Goal: Task Accomplishment & Management: Manage account settings

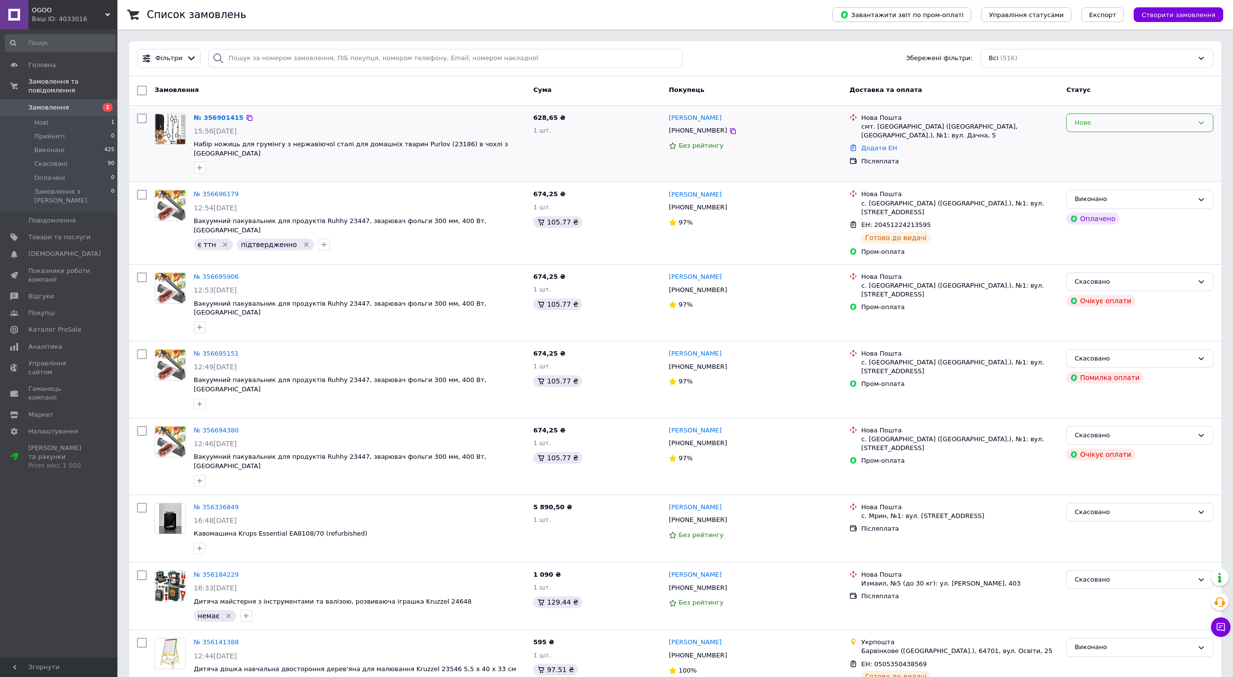
click at [1102, 130] on div "Нове" at bounding box center [1139, 122] width 147 height 19
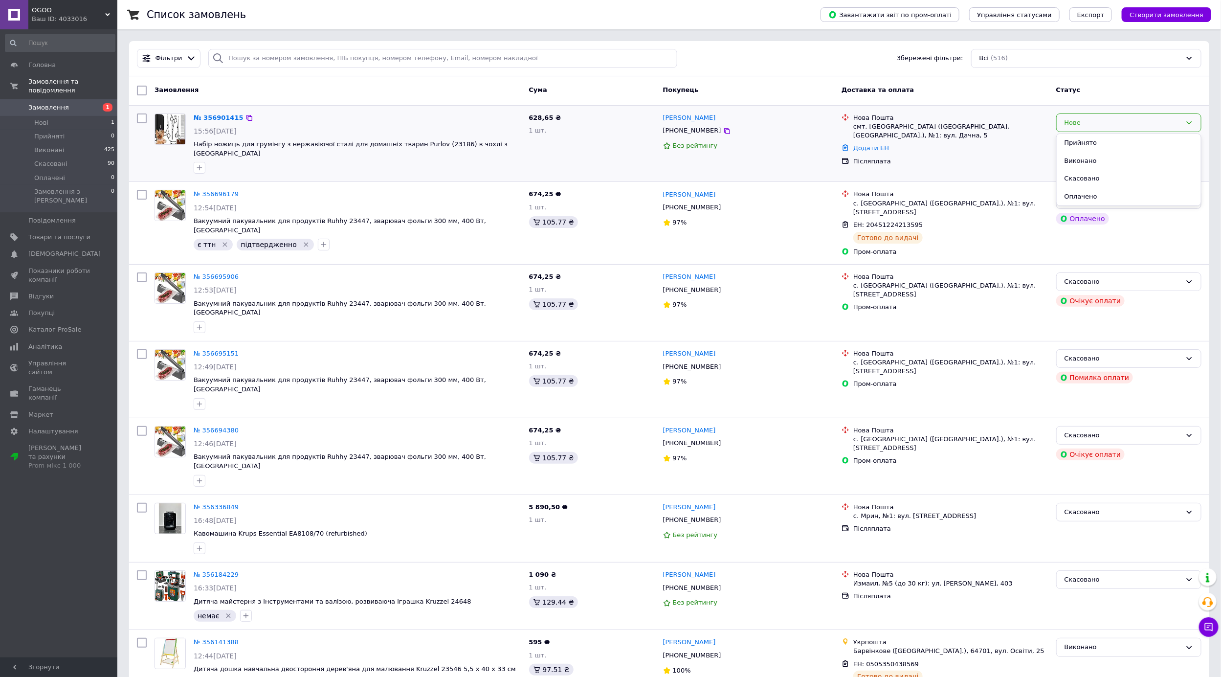
click at [1101, 144] on li "Прийнято" at bounding box center [1129, 143] width 144 height 18
click at [213, 118] on link "№ 356901415" at bounding box center [216, 117] width 45 height 7
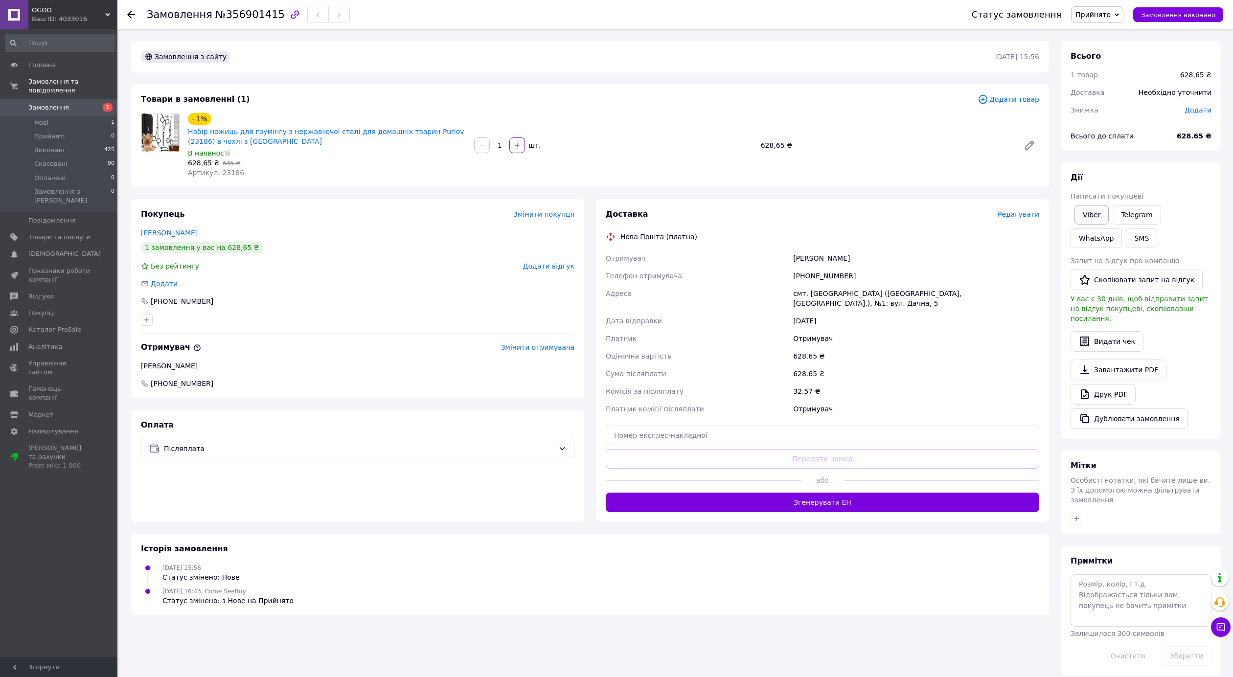
click at [1086, 213] on link "Viber" at bounding box center [1091, 215] width 34 height 20
drag, startPoint x: 251, startPoint y: 141, endPoint x: 190, endPoint y: 130, distance: 62.3
click at [190, 130] on span "Набір ножиць для грумінгу з нержавіючої сталі для домашніх тварин Purlov (23186…" at bounding box center [327, 137] width 278 height 20
